Goal: Information Seeking & Learning: Learn about a topic

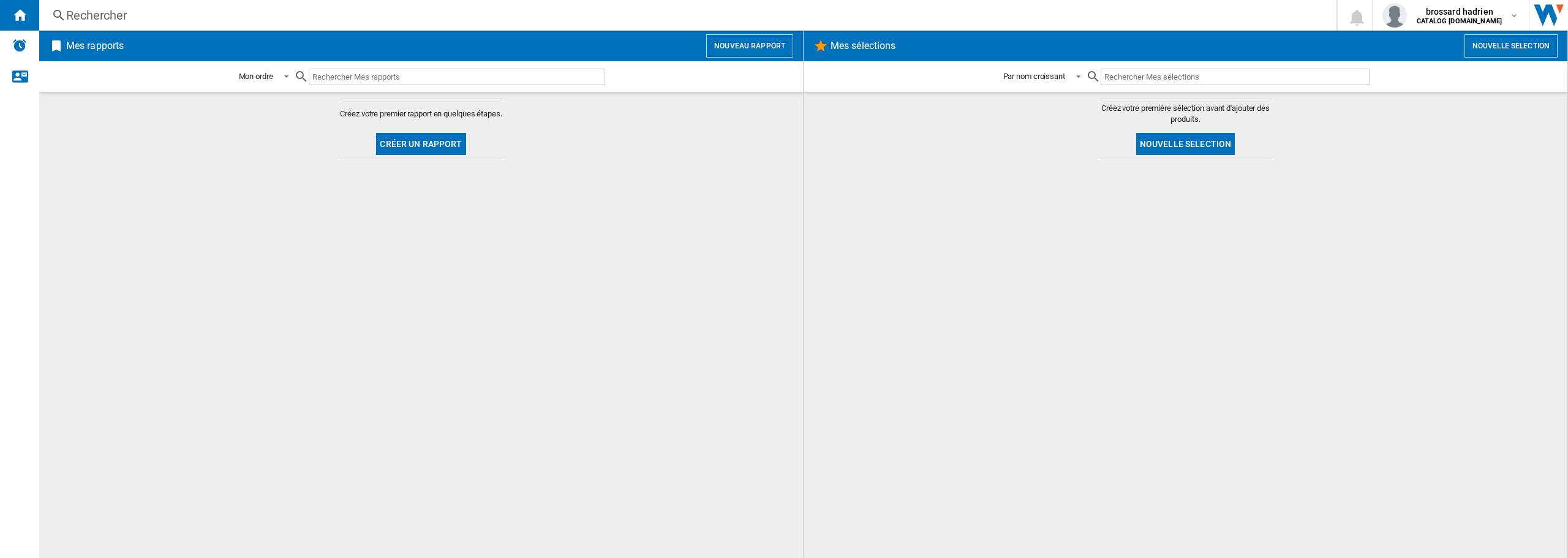
click at [178, 11] on div "Rechercher" at bounding box center [685, 15] width 1238 height 17
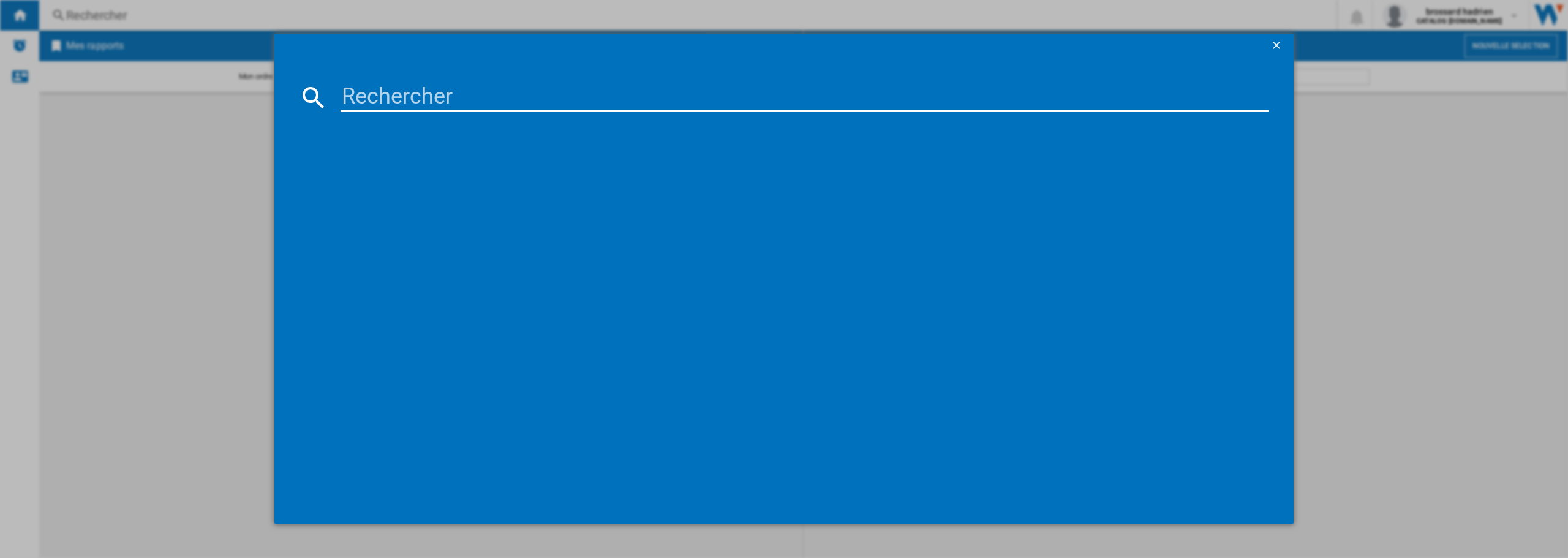
click at [491, 90] on input at bounding box center [805, 97] width 929 height 30
type input "50UA73"
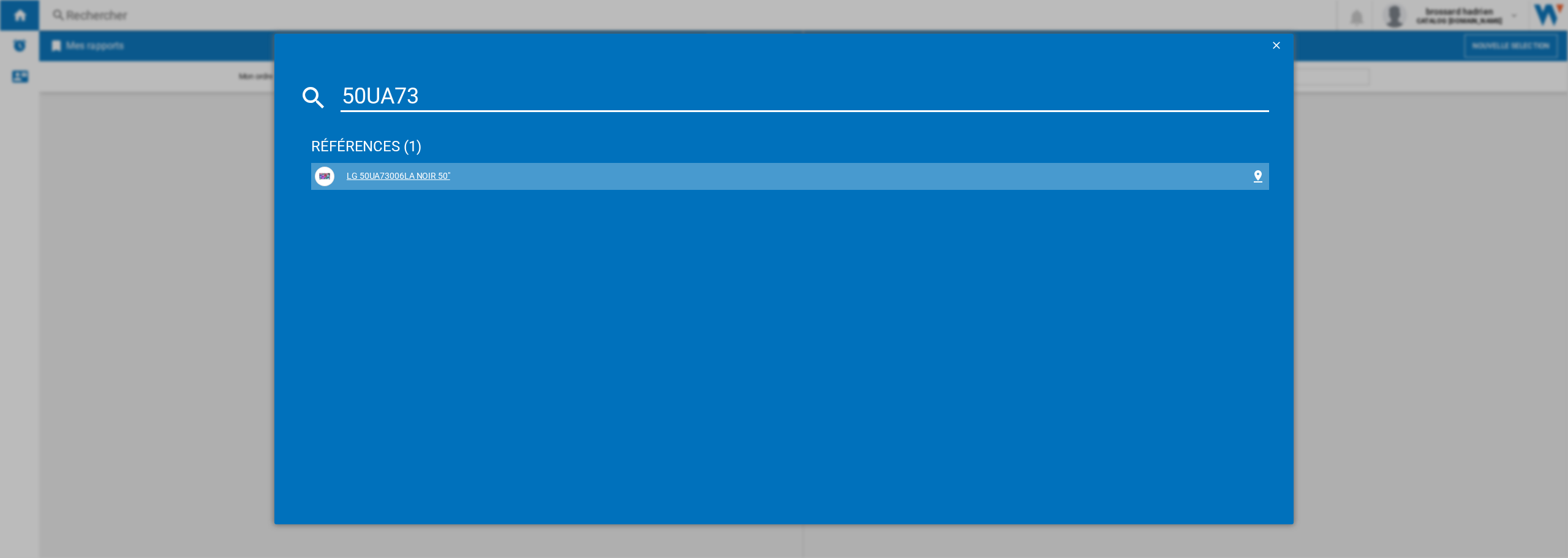
click at [377, 170] on div "LG 50UA73006LA NOIR 50"" at bounding box center [790, 176] width 951 height 20
click at [381, 173] on div "LG 50UA73006LA NOIR 50"" at bounding box center [793, 176] width 917 height 12
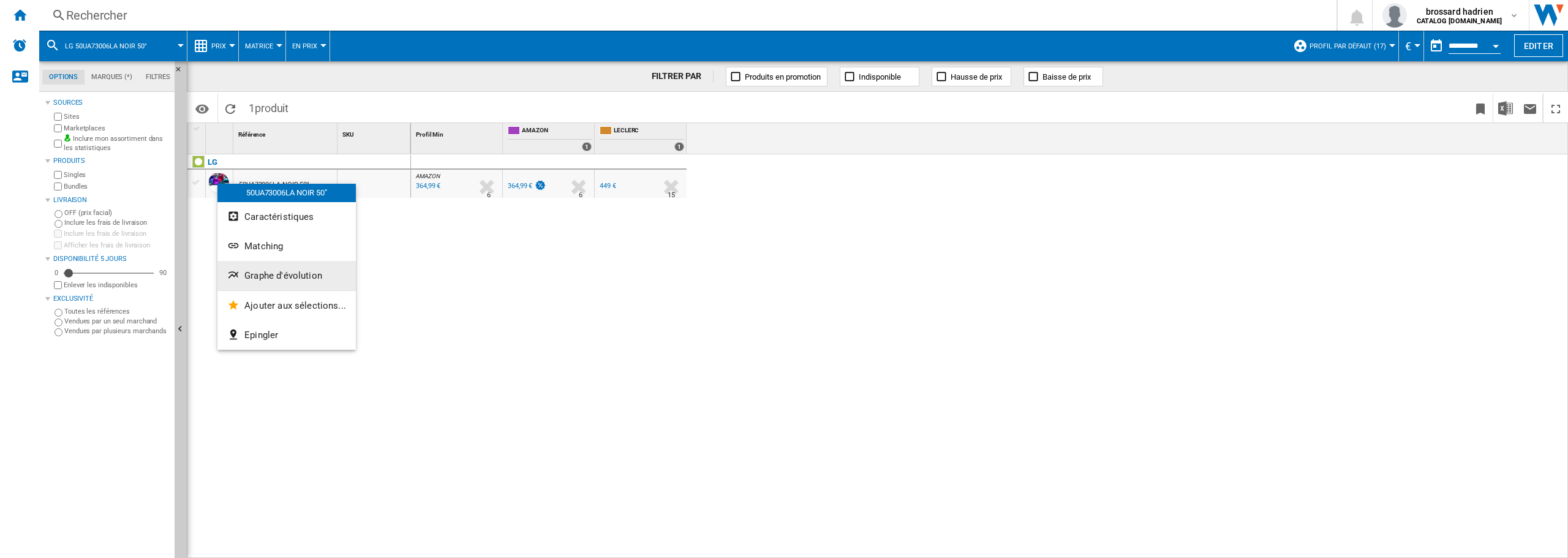
click at [271, 276] on span "Graphe d'évolution" at bounding box center [283, 275] width 78 height 11
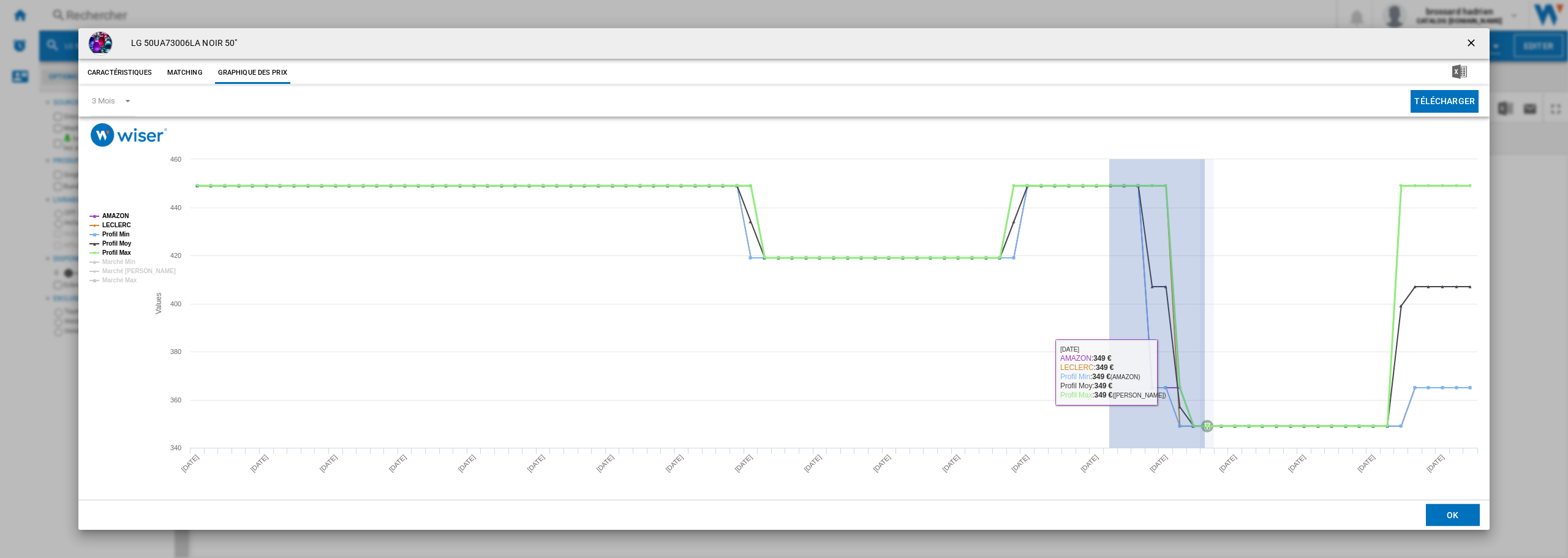
drag, startPoint x: 1110, startPoint y: 364, endPoint x: 1259, endPoint y: 385, distance: 150.5
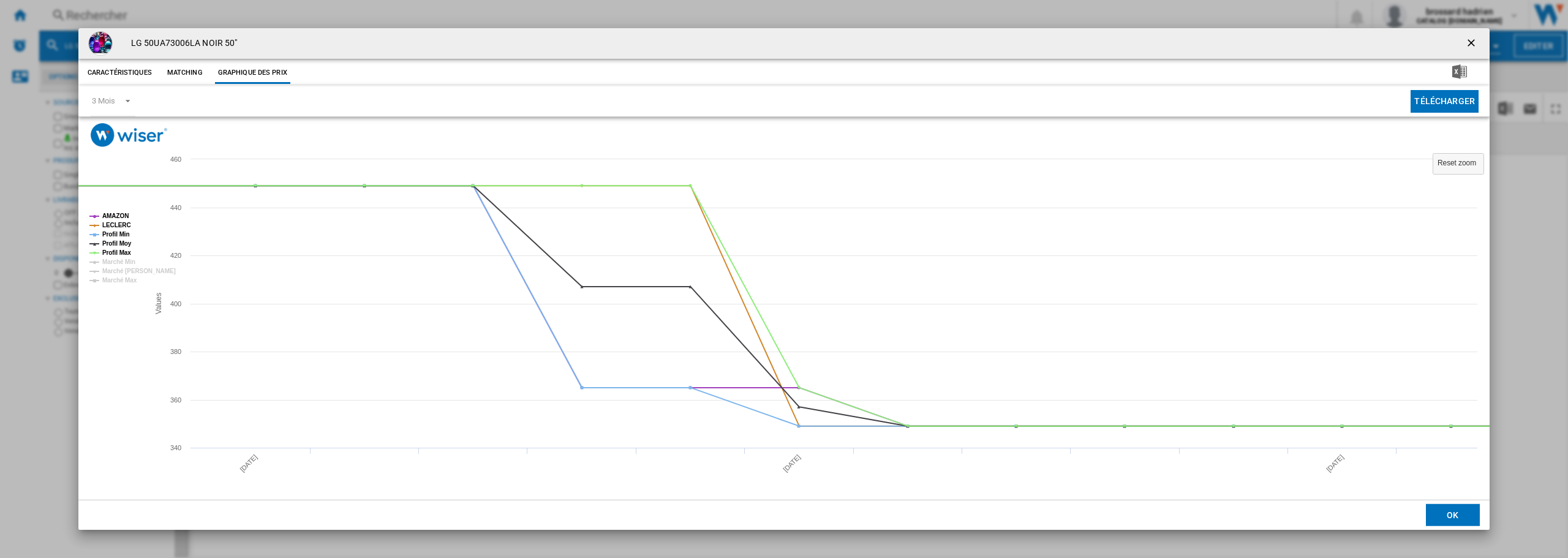
click at [95, 251] on rect "Product popup" at bounding box center [114, 248] width 59 height 80
click at [109, 244] on tspan "Profil Moy" at bounding box center [117, 243] width 30 height 7
click at [110, 252] on tspan "Profil Max" at bounding box center [117, 252] width 29 height 7
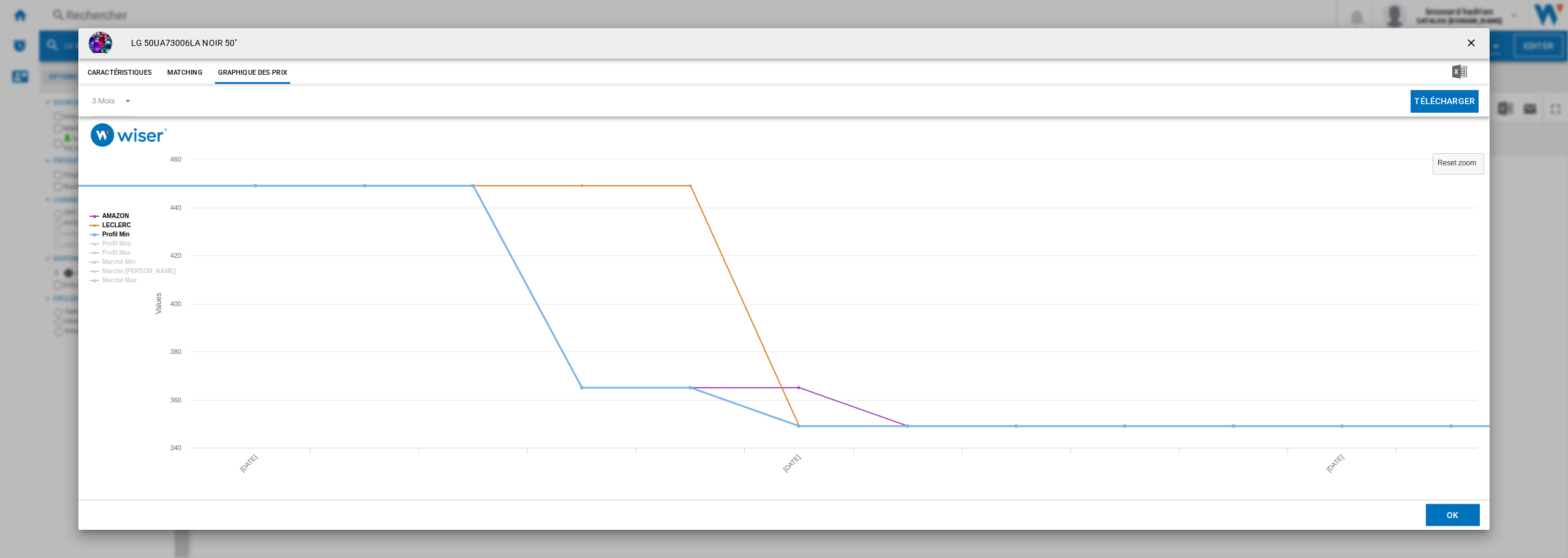
click at [120, 235] on tspan "Profil Min" at bounding box center [116, 233] width 27 height 7
click at [1518, 479] on div "LG 50UA73006LA NOIR 50" Caractéristiques Matching Graphique des prix price N/A …" at bounding box center [784, 279] width 1568 height 558
click at [1454, 515] on button "OK" at bounding box center [1453, 515] width 54 height 22
